Goal: Task Accomplishment & Management: Use online tool/utility

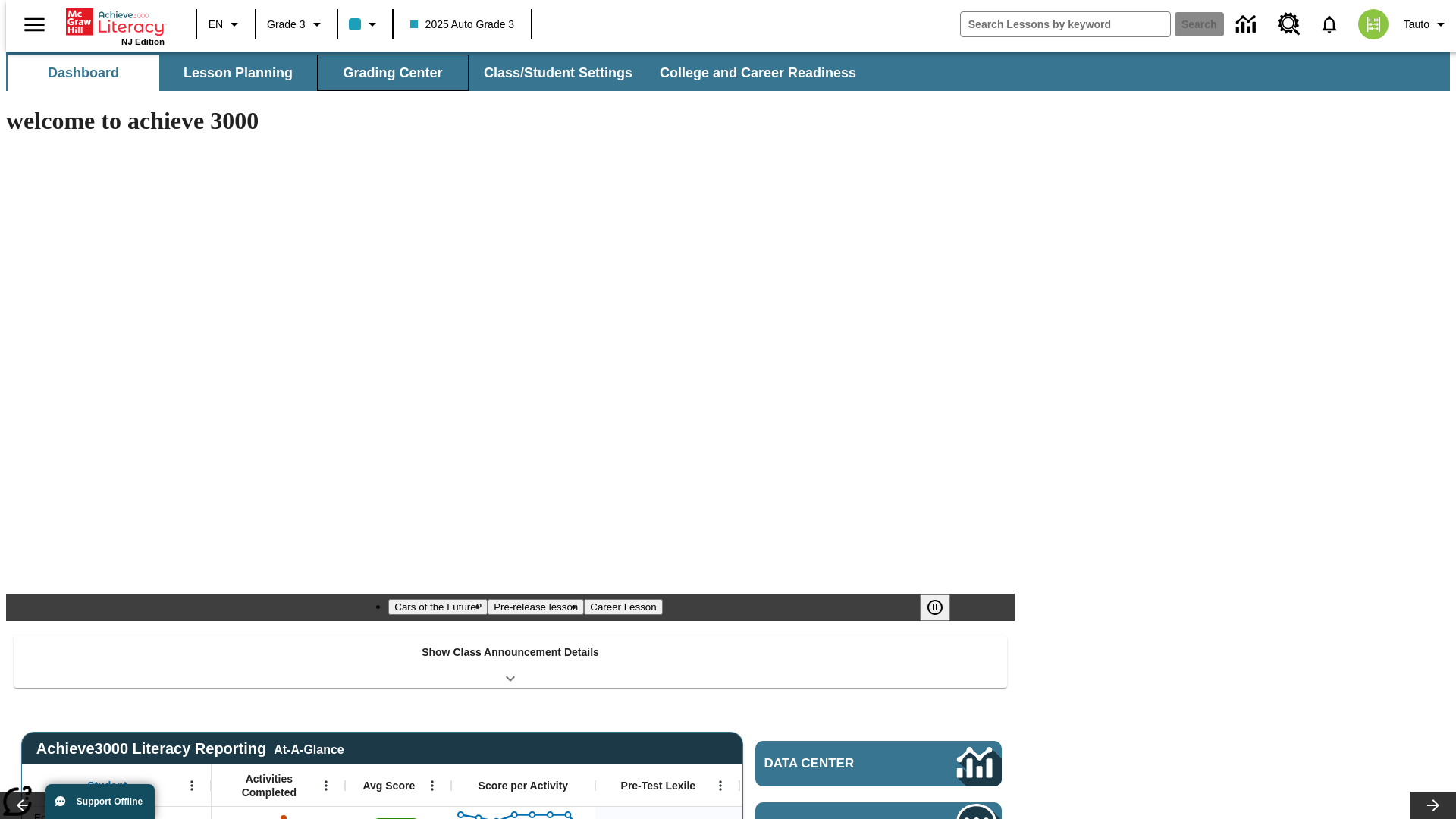
click at [387, 73] on button "Grading Center" at bounding box center [393, 72] width 152 height 36
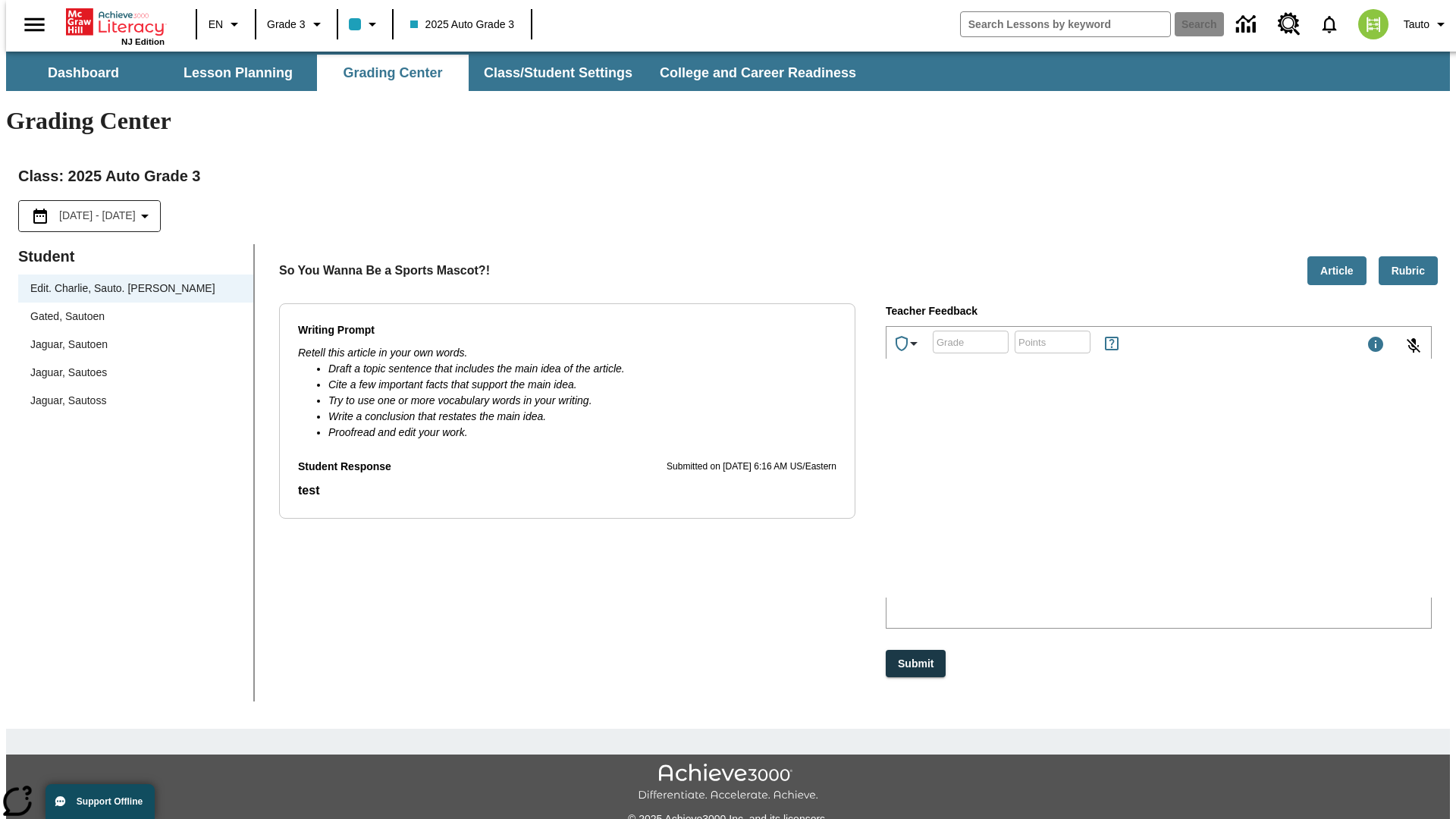
click at [130, 337] on span "Jaguar, Sautoen" at bounding box center [136, 344] width 211 height 16
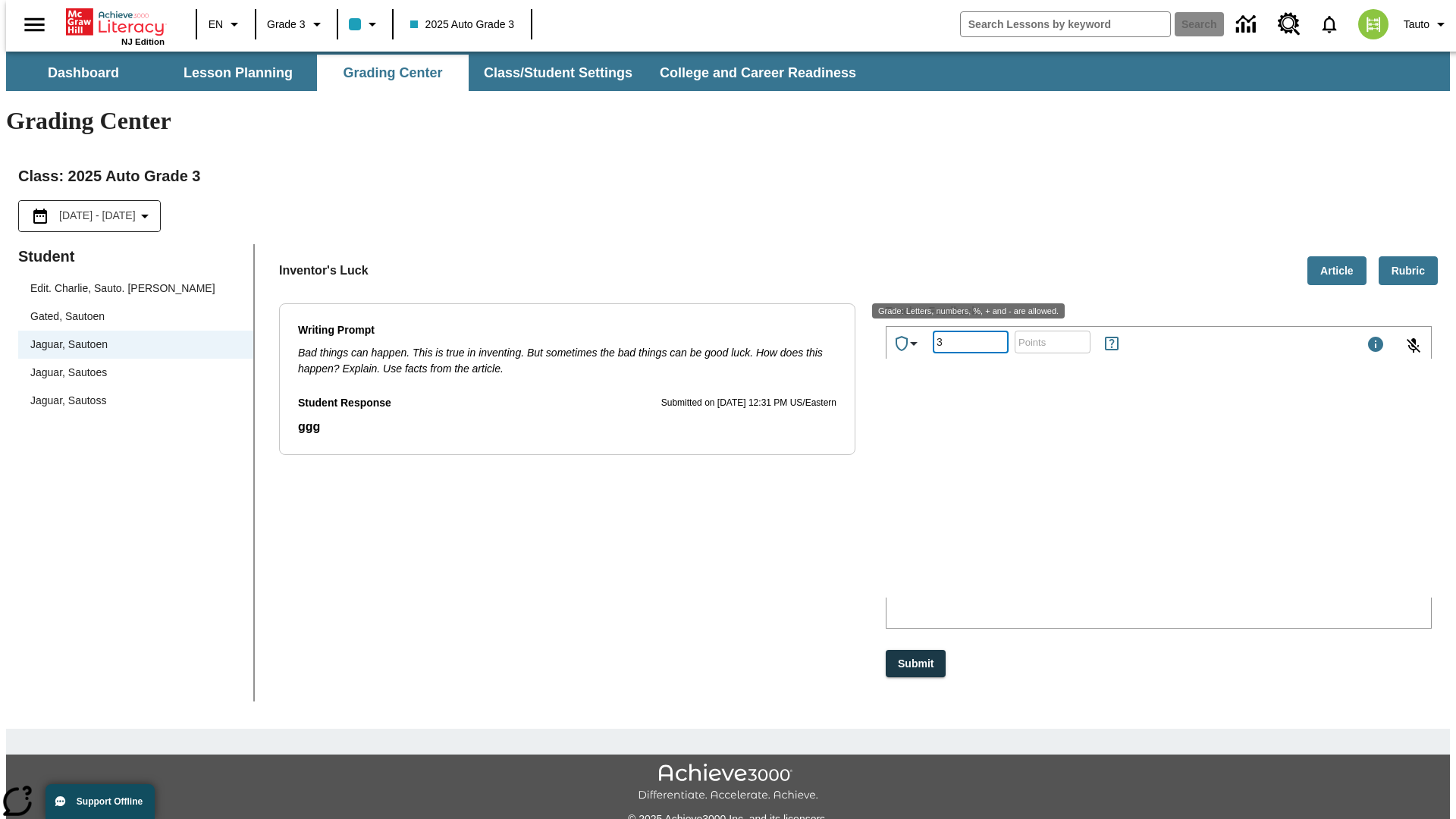
type input "3"
